Goal: Find specific page/section: Find specific page/section

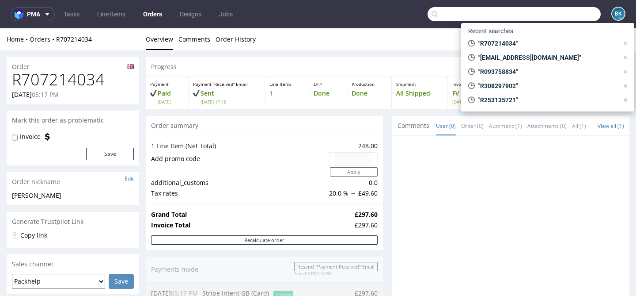
click at [555, 15] on input "text" at bounding box center [514, 14] width 173 height 14
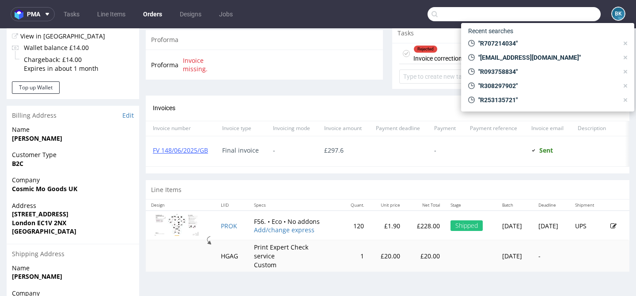
scroll to position [42, 0]
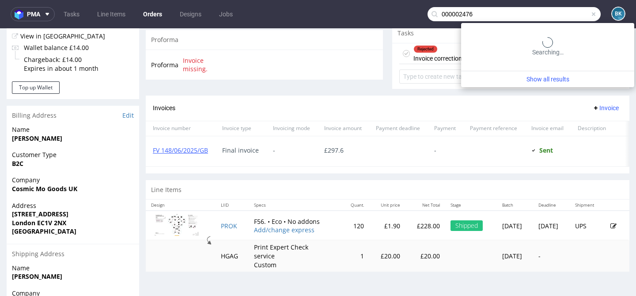
type input "000002476"
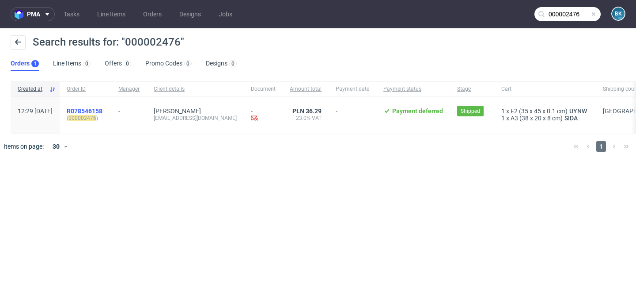
click at [103, 111] on span "R078546158" at bounding box center [85, 110] width 36 height 7
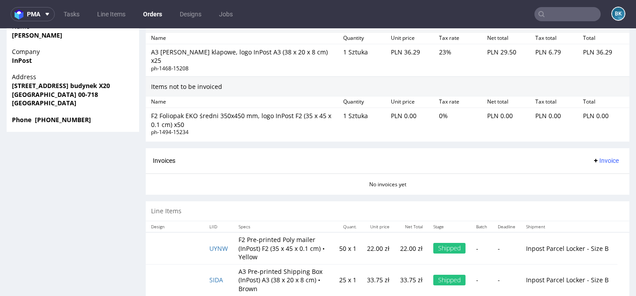
scroll to position [2, 0]
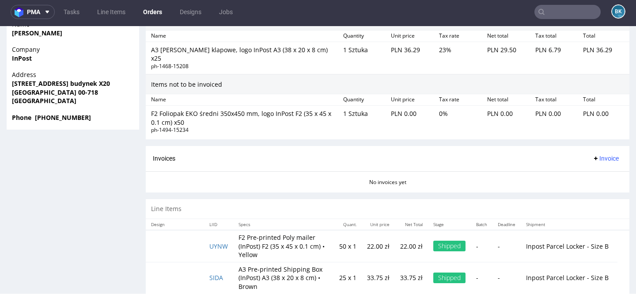
click at [559, 8] on input "text" at bounding box center [568, 12] width 66 height 14
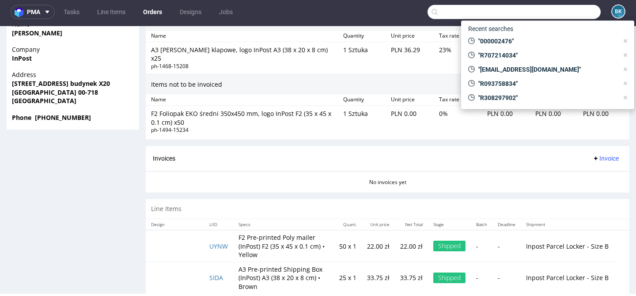
paste input "000002476"
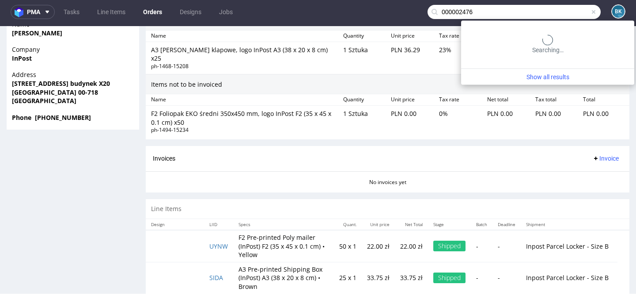
type input "000002476"
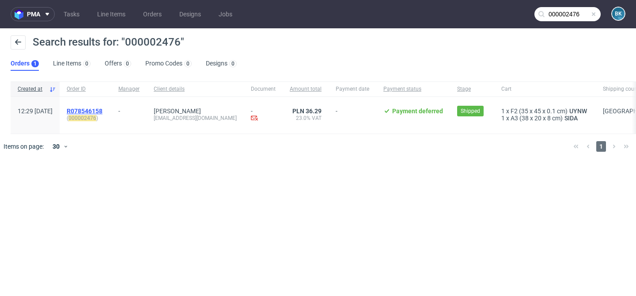
click at [103, 111] on span "R078546158" at bounding box center [85, 110] width 36 height 7
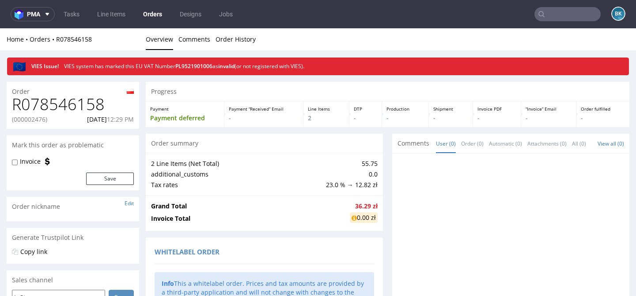
scroll to position [0, 0]
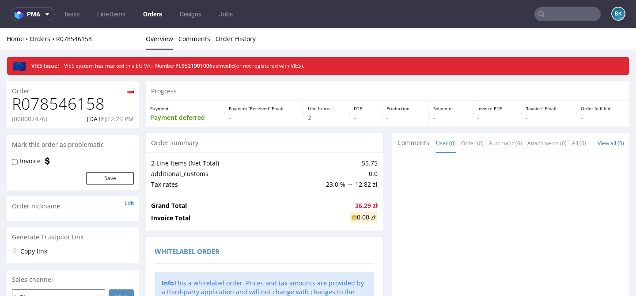
click at [565, 15] on input "text" at bounding box center [568, 14] width 66 height 14
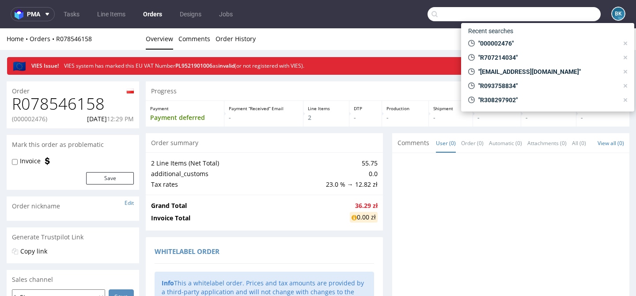
paste input "R476488242"
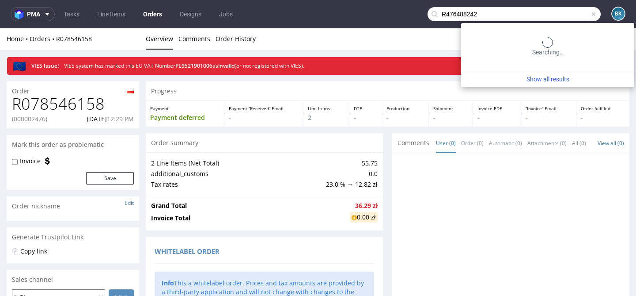
type input "R476488242"
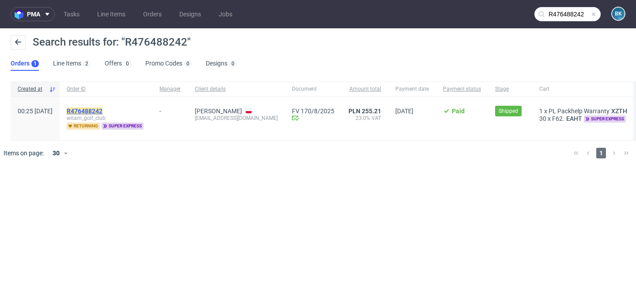
click at [103, 110] on mark "R476488242" at bounding box center [85, 110] width 36 height 7
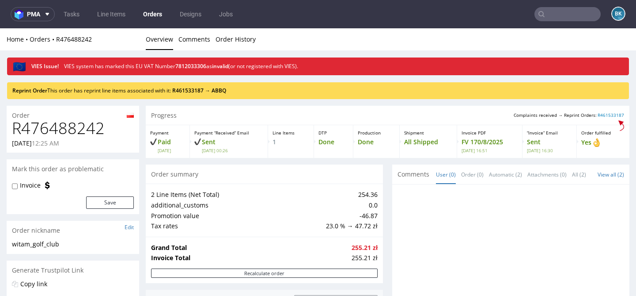
scroll to position [1, 0]
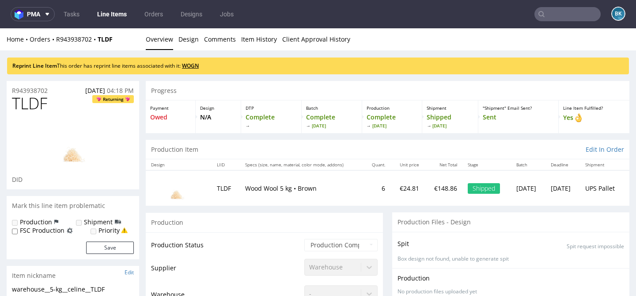
click at [194, 64] on link "WOGN" at bounding box center [190, 66] width 17 height 8
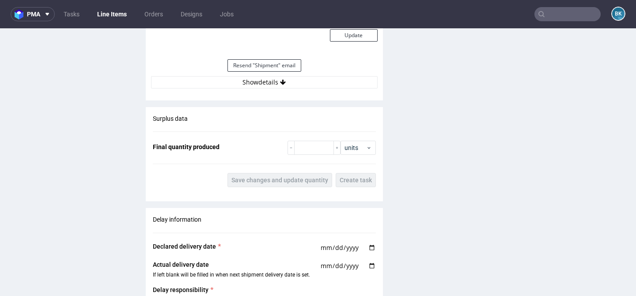
scroll to position [1103, 0]
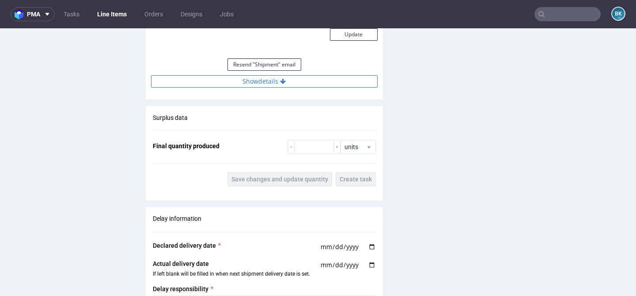
click at [262, 82] on button "Show details" at bounding box center [264, 81] width 227 height 12
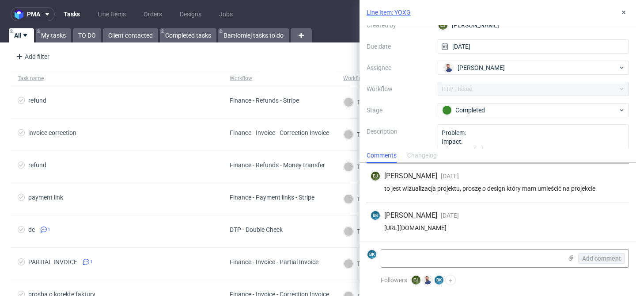
scroll to position [67, 0]
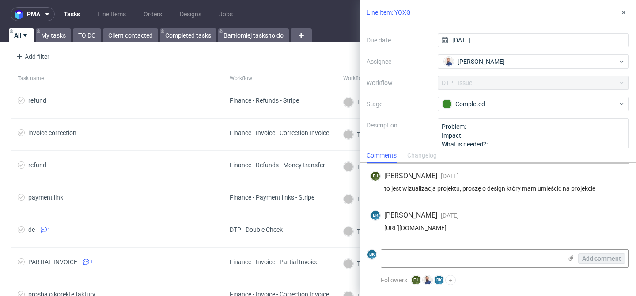
click at [480, 227] on div "https://app-eu1.hubspot.com/contacts/25600958/record/0-5/165048369341/" at bounding box center [497, 227] width 255 height 7
copy div "https://app-eu1.hubspot.com/contacts/25600958/record/0-5/165048369341/"
click at [625, 12] on icon at bounding box center [624, 12] width 7 height 7
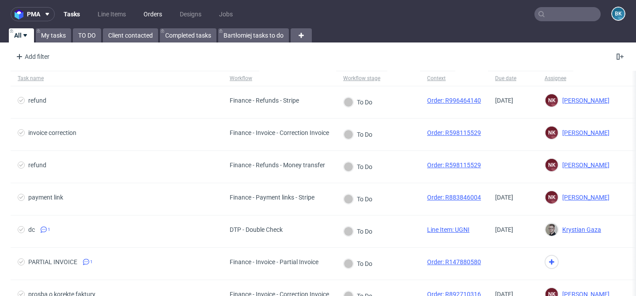
click at [162, 16] on link "Orders" at bounding box center [152, 14] width 29 height 14
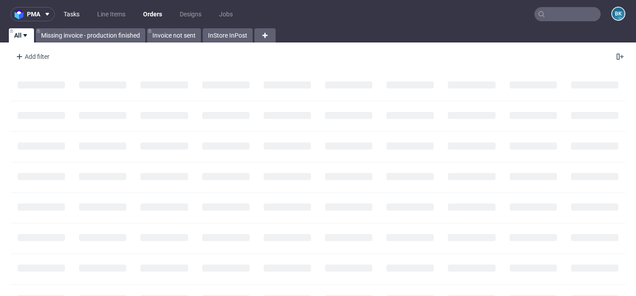
click at [75, 15] on link "Tasks" at bounding box center [71, 14] width 27 height 14
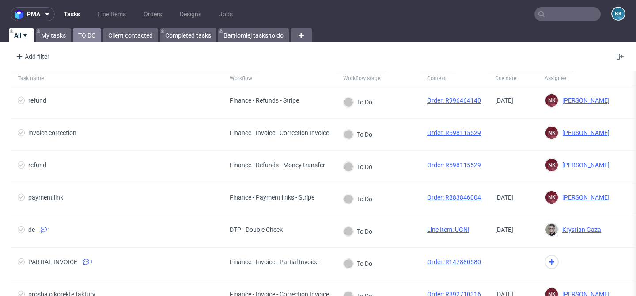
click at [85, 37] on link "TO DO" at bounding box center [87, 35] width 28 height 14
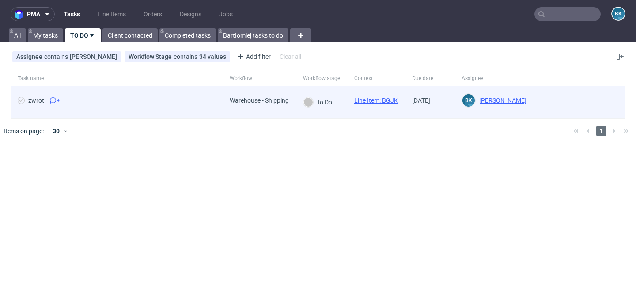
click at [70, 102] on span "zwrot 4" at bounding box center [117, 102] width 198 height 11
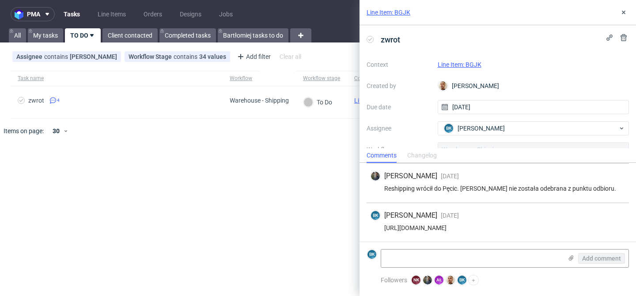
scroll to position [78, 0]
click at [457, 226] on div "https://app-eu1.hubspot.com/contacts/25600958/record/0-5/211667879148/" at bounding box center [497, 227] width 255 height 7
copy div "https://app-eu1.hubspot.com/contacts/25600958/record/0-5/211667879148/"
